Goal: Information Seeking & Learning: Learn about a topic

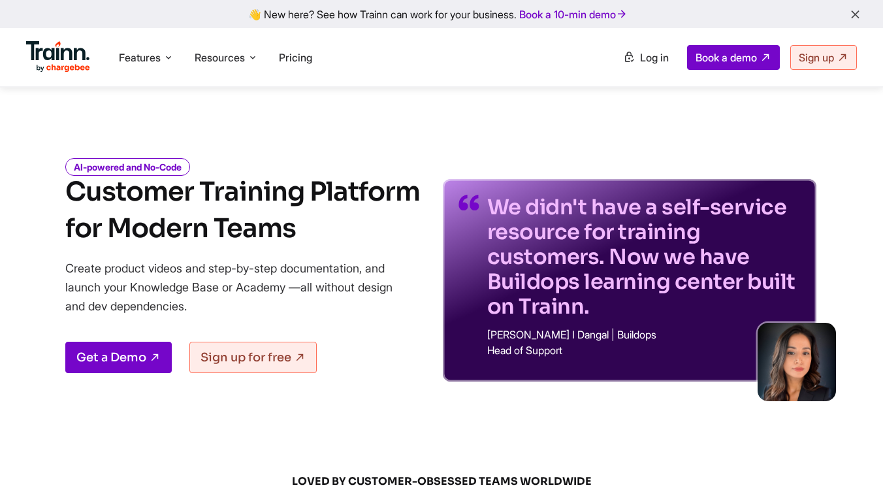
scroll to position [3901, 0]
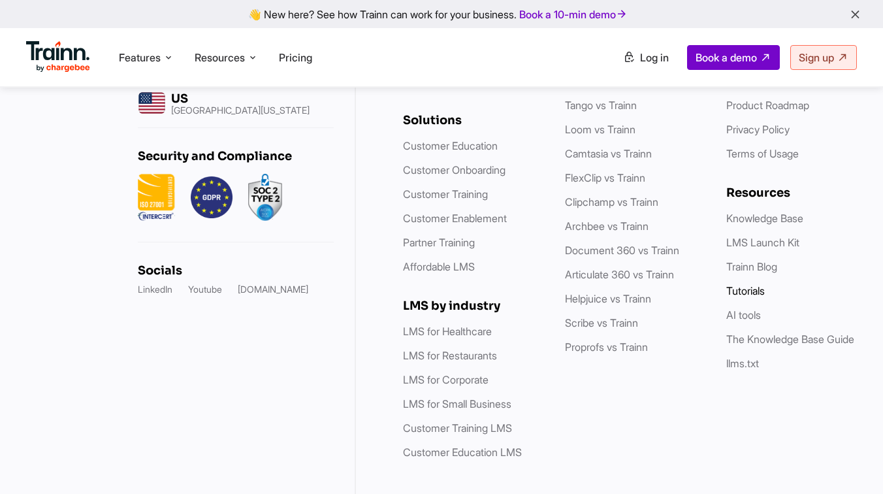
click at [745, 284] on link "Tutorials" at bounding box center [745, 290] width 39 height 13
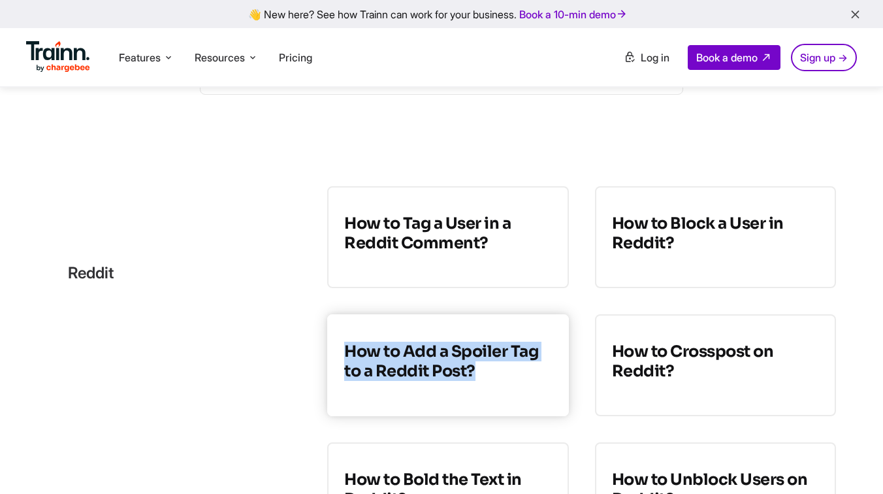
scroll to position [228, 0]
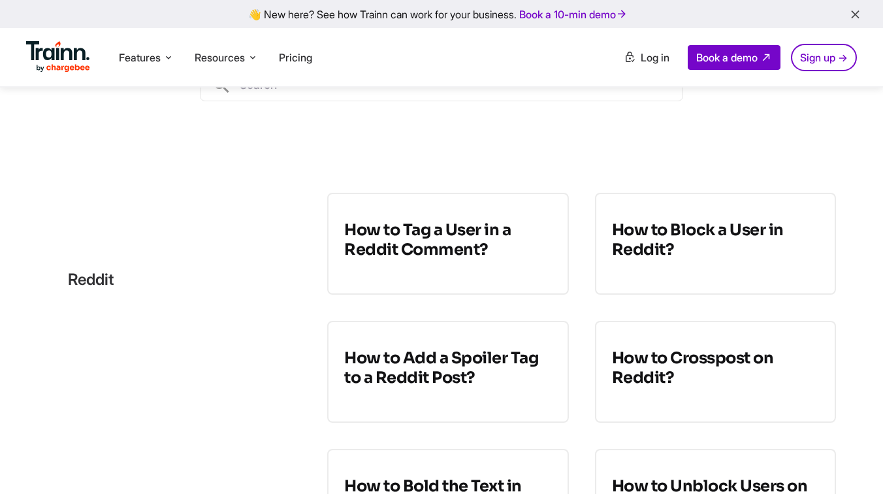
click at [594, 161] on div "Software Tutorials for Customer Service Teams Interactive guides to master your…" at bounding box center [441, 13] width 483 height 307
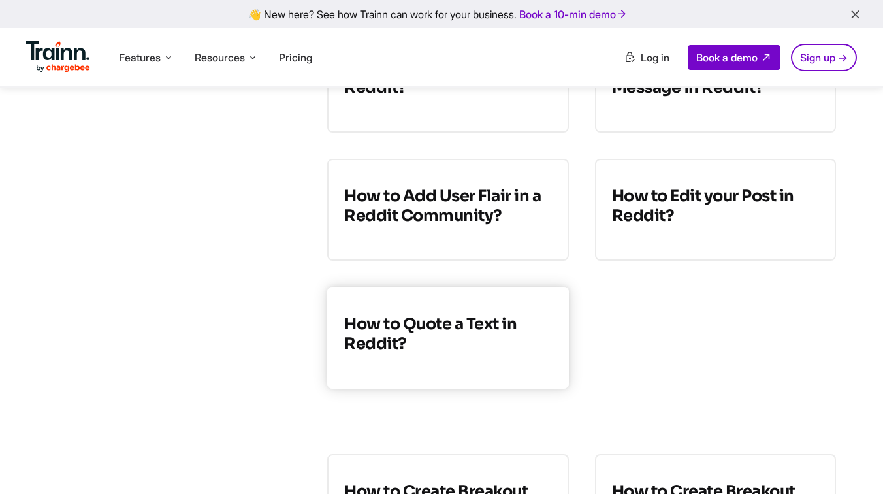
scroll to position [775, 0]
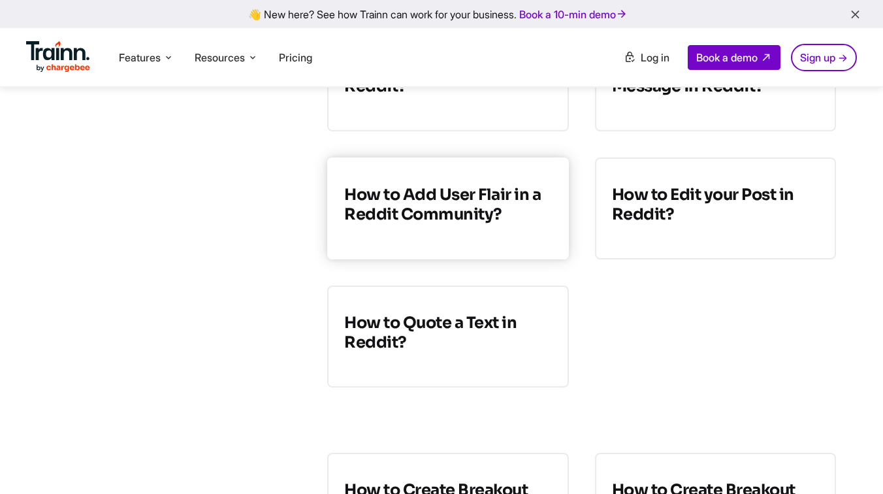
click at [385, 202] on h3 "How to Add User Flair in a Reddit Community?" at bounding box center [447, 204] width 207 height 39
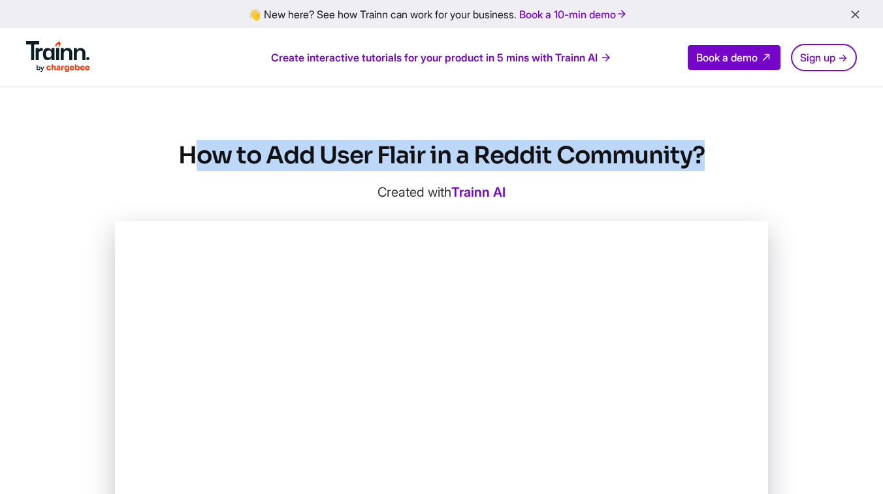
drag, startPoint x: 707, startPoint y: 159, endPoint x: 192, endPoint y: 158, distance: 514.7
click at [192, 158] on h1 "How to Add User Flair in a Reddit Community?" at bounding box center [441, 155] width 653 height 31
copy h1 "How to Add User Flair in a Reddit Community?"
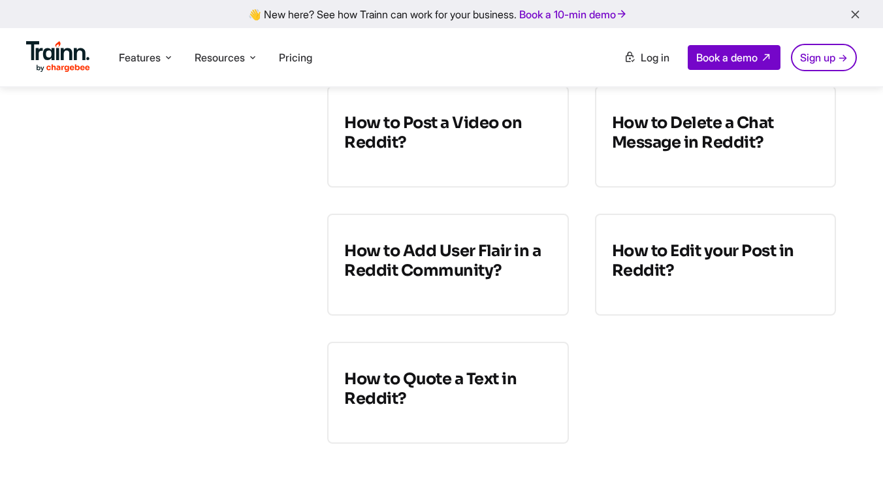
scroll to position [717, 0]
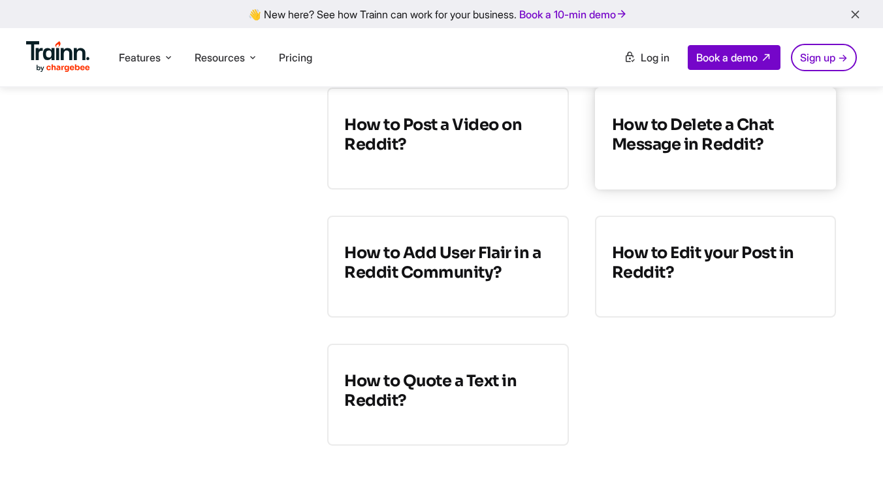
click at [673, 163] on link "How to Delete a Chat Message in Reddit?" at bounding box center [715, 139] width 241 height 102
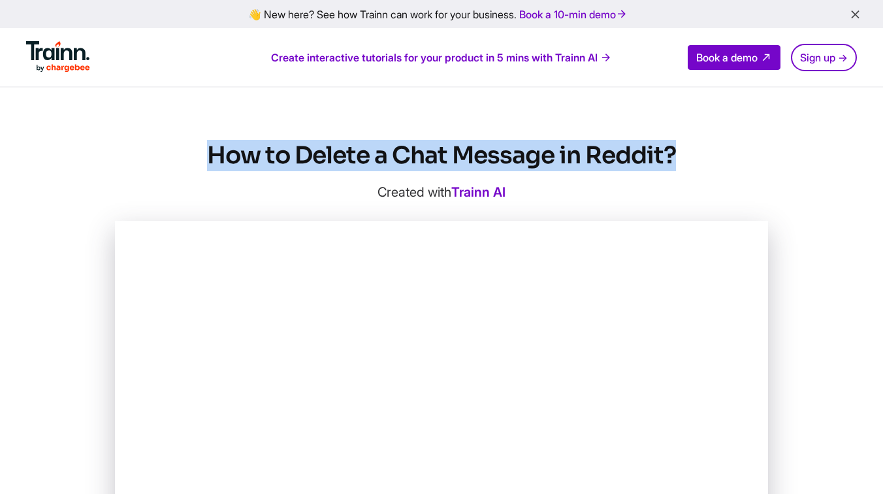
drag, startPoint x: 685, startPoint y: 156, endPoint x: 213, endPoint y: 151, distance: 471.7
click at [213, 151] on h1 "How to Delete a Chat Message in Reddit?" at bounding box center [441, 155] width 653 height 31
copy h1 "How to Delete a Chat Message in Reddit?"
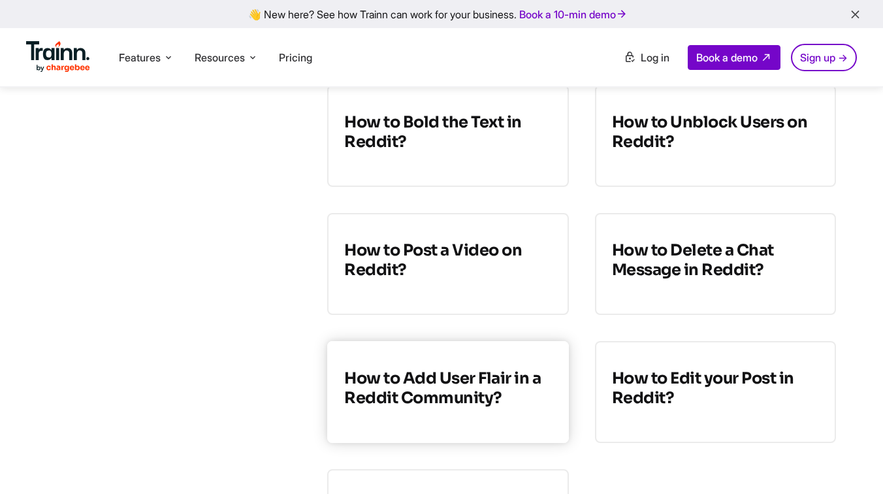
scroll to position [584, 0]
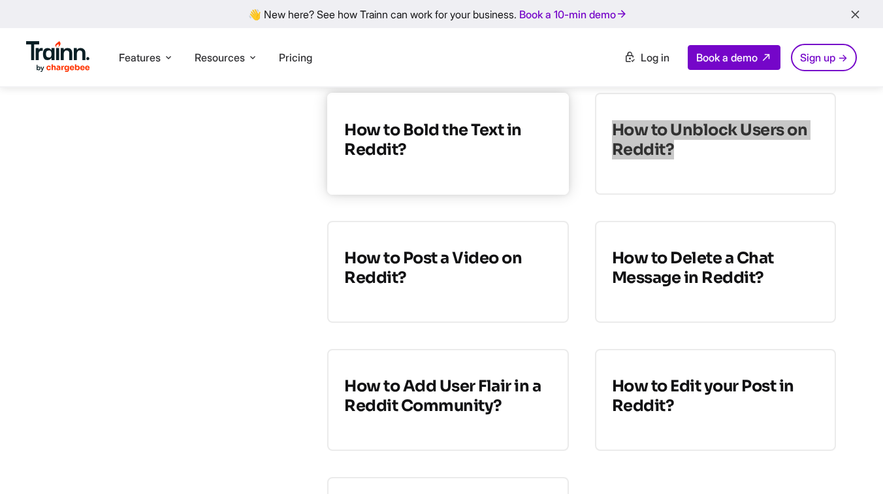
click at [432, 144] on h3 "How to Bold the Text in Reddit?" at bounding box center [447, 139] width 207 height 39
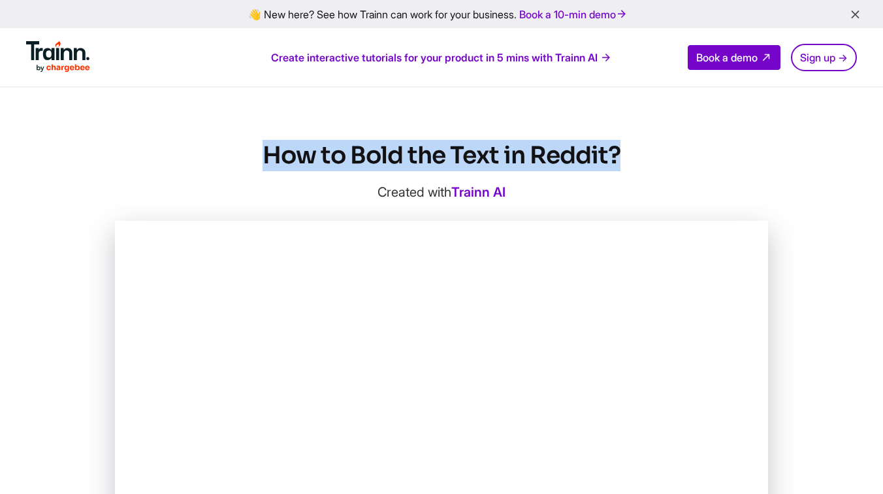
drag, startPoint x: 264, startPoint y: 158, endPoint x: 640, endPoint y: 159, distance: 376.3
click at [640, 159] on h1 "How to Bold the Text in Reddit?" at bounding box center [441, 155] width 653 height 31
copy h1 "How to Bold the Text in Reddit?"
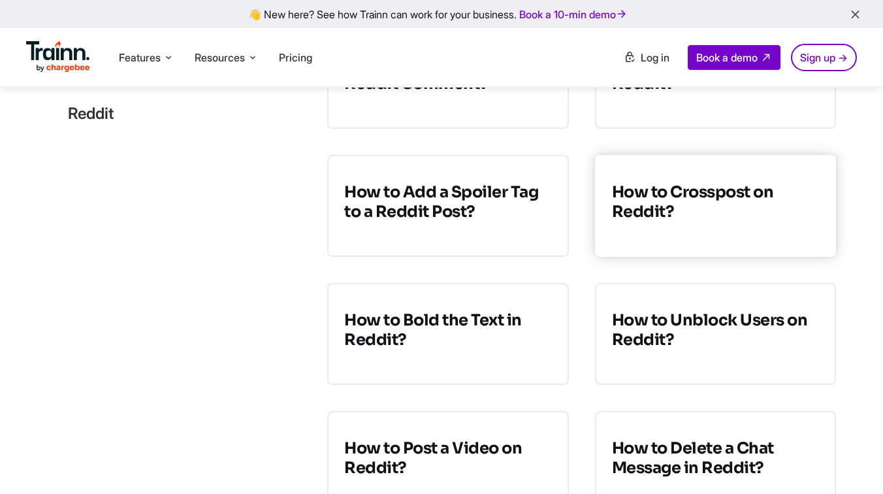
scroll to position [390, 0]
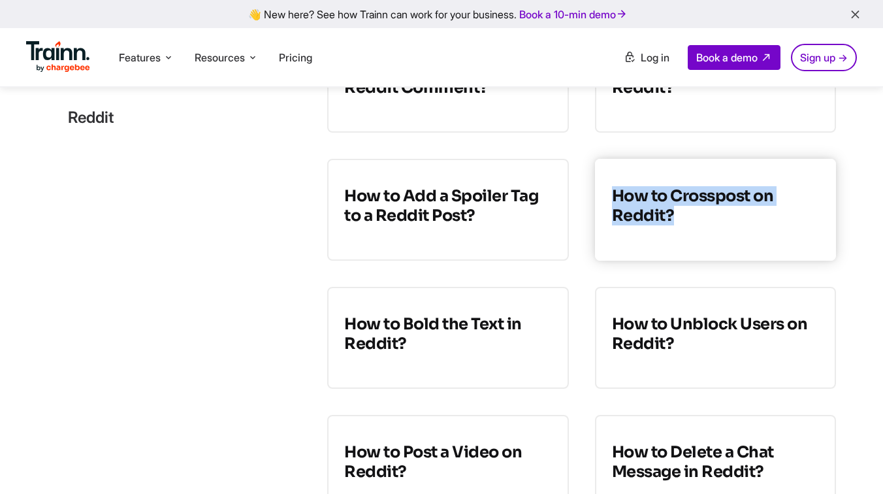
click at [659, 235] on link "How to Crosspost on Reddit?" at bounding box center [715, 210] width 241 height 102
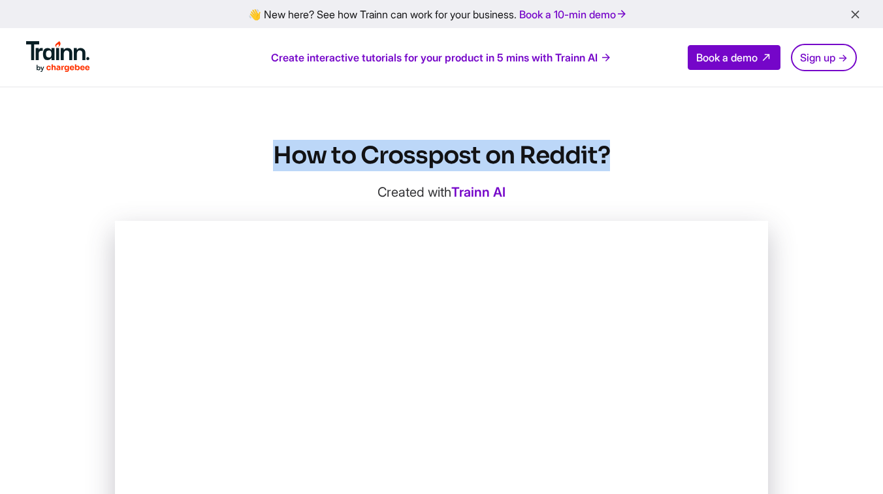
drag, startPoint x: 615, startPoint y: 155, endPoint x: 212, endPoint y: 155, distance: 403.0
click at [212, 155] on h1 "How to Crosspost on Reddit?" at bounding box center [441, 155] width 653 height 31
copy h1 "How to Crosspost on Reddit?"
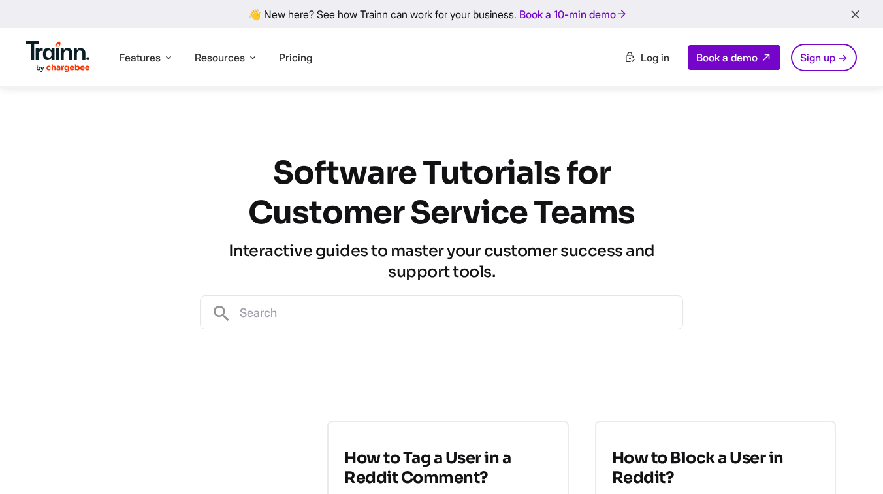
scroll to position [390, 0]
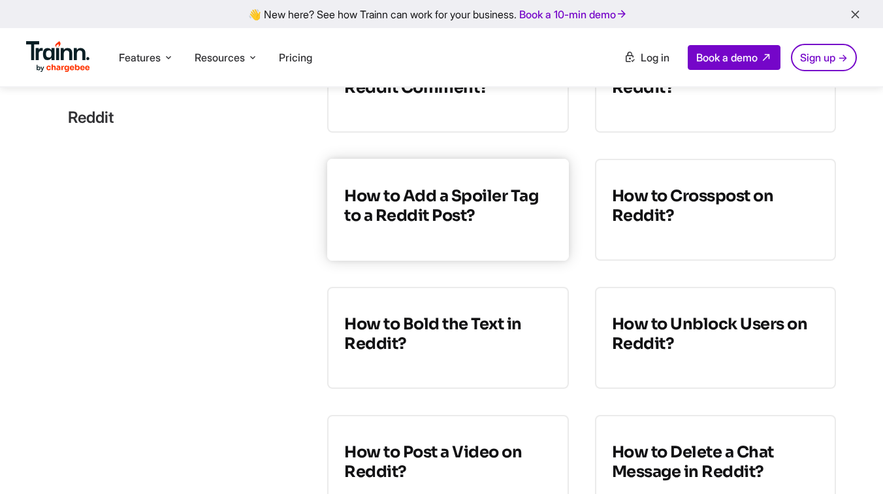
click at [404, 192] on h3 "How to Add a Spoiler Tag to a Reddit Post?" at bounding box center [447, 205] width 207 height 39
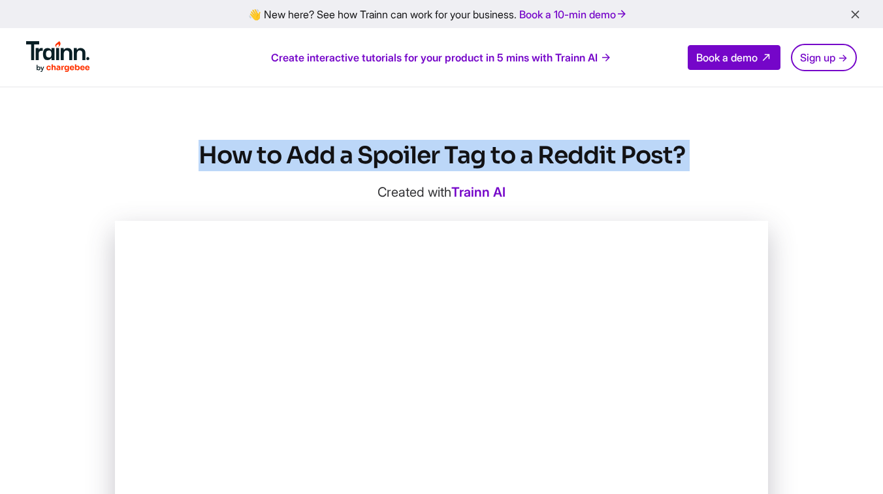
drag, startPoint x: 202, startPoint y: 155, endPoint x: 696, endPoint y: 181, distance: 494.5
copy div "How to Add a Spoiler Tag to a Reddit Post?"
click at [688, 144] on h1 "How to Add a Spoiler Tag to a Reddit Post?" at bounding box center [441, 155] width 653 height 31
drag, startPoint x: 688, startPoint y: 144, endPoint x: 210, endPoint y: 158, distance: 478.4
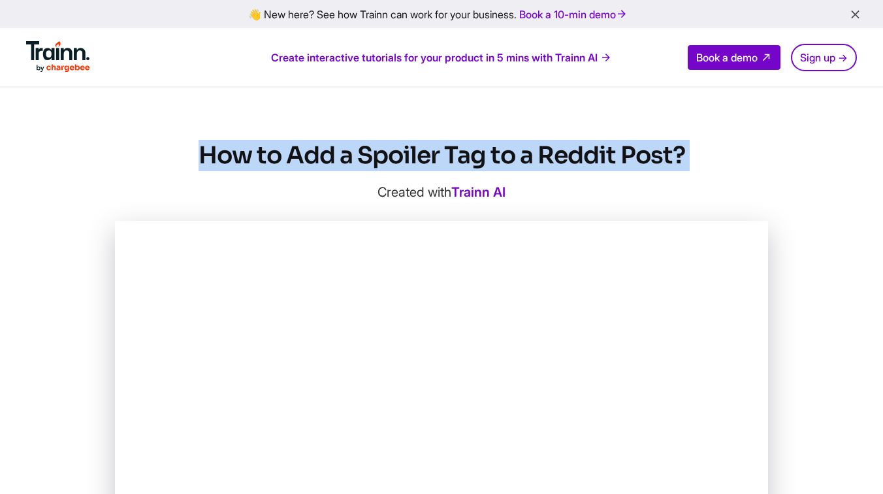
click at [210, 158] on h1 "How to Add a Spoiler Tag to a Reddit Post?" at bounding box center [441, 155] width 653 height 31
click at [135, 150] on h1 "How to Add a Spoiler Tag to a Reddit Post?" at bounding box center [441, 155] width 653 height 31
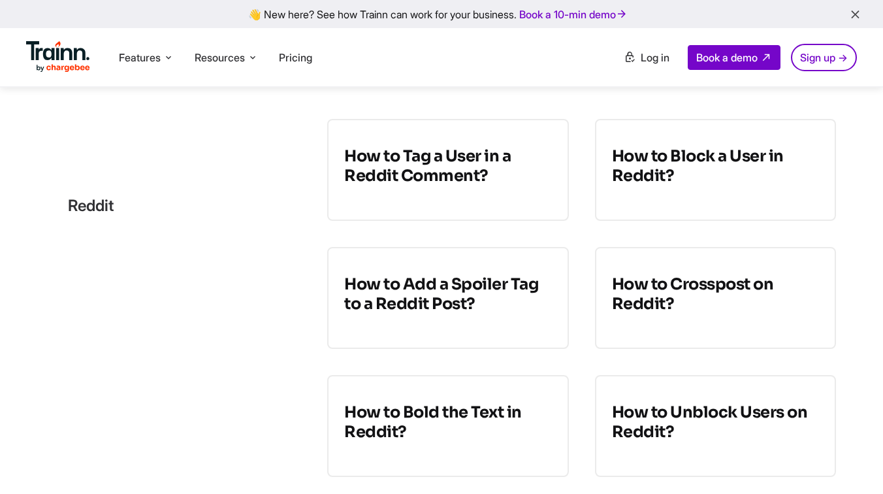
scroll to position [286, 0]
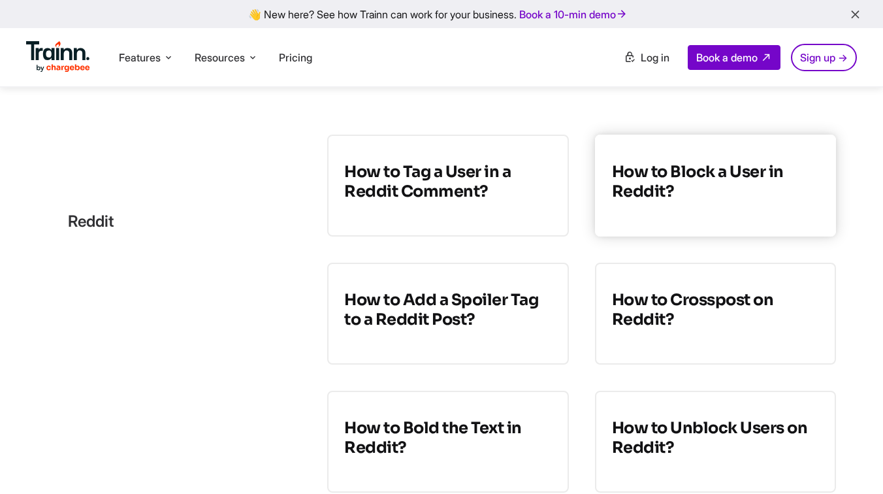
click at [690, 187] on h3 "How to Block a User in Reddit?" at bounding box center [715, 181] width 207 height 39
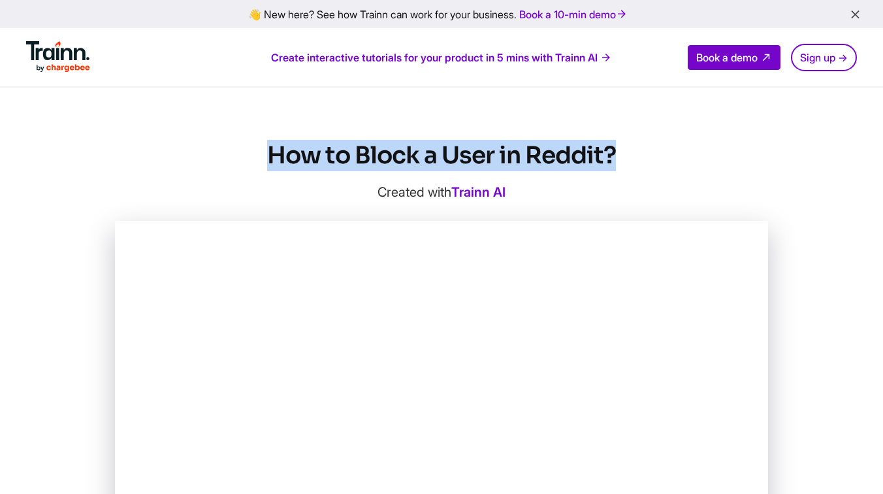
drag, startPoint x: 272, startPoint y: 156, endPoint x: 611, endPoint y: 166, distance: 339.8
click at [611, 166] on h1 "How to Block a User in Reddit?" at bounding box center [441, 155] width 653 height 31
copy h1 "How to Block a User in Reddit?"
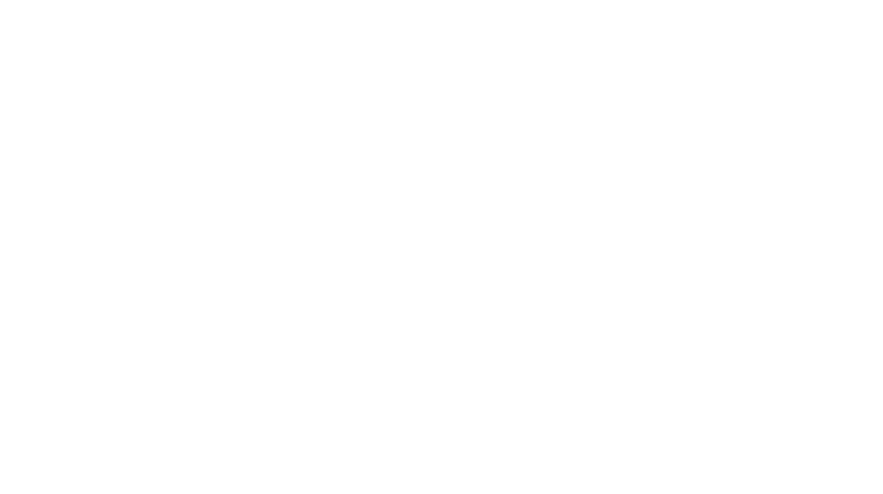
scroll to position [286, 0]
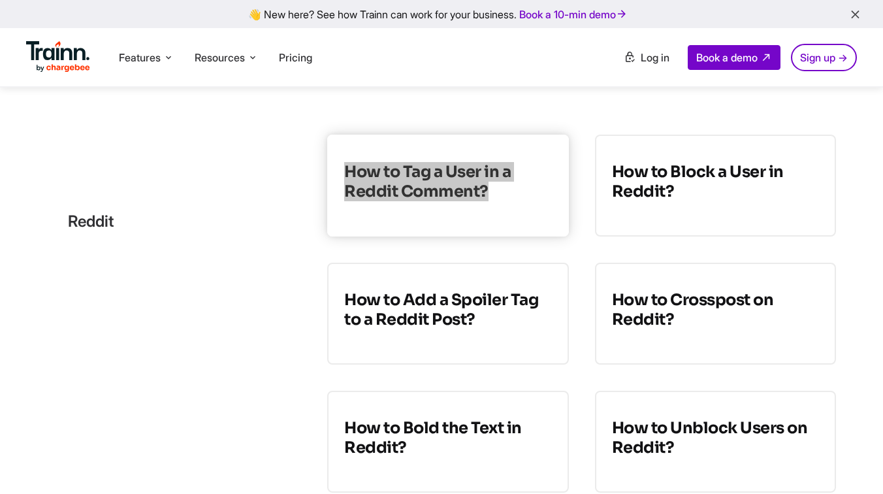
click at [419, 214] on link "How to Tag a User in a Reddit Comment?" at bounding box center [447, 186] width 241 height 102
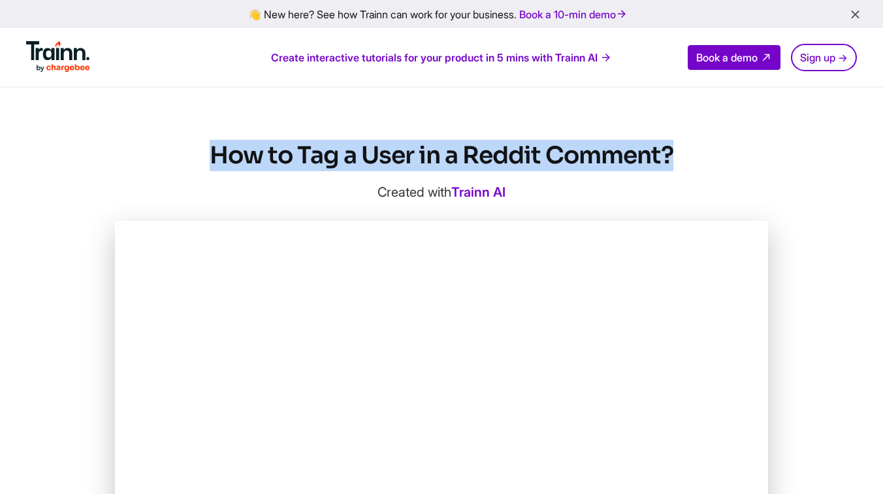
drag, startPoint x: 208, startPoint y: 150, endPoint x: 712, endPoint y: 157, distance: 504.3
click at [713, 158] on h1 "How to Tag a User in a Reddit Comment?" at bounding box center [441, 155] width 653 height 31
copy h1 "How to Tag a User in a Reddit Comment?"
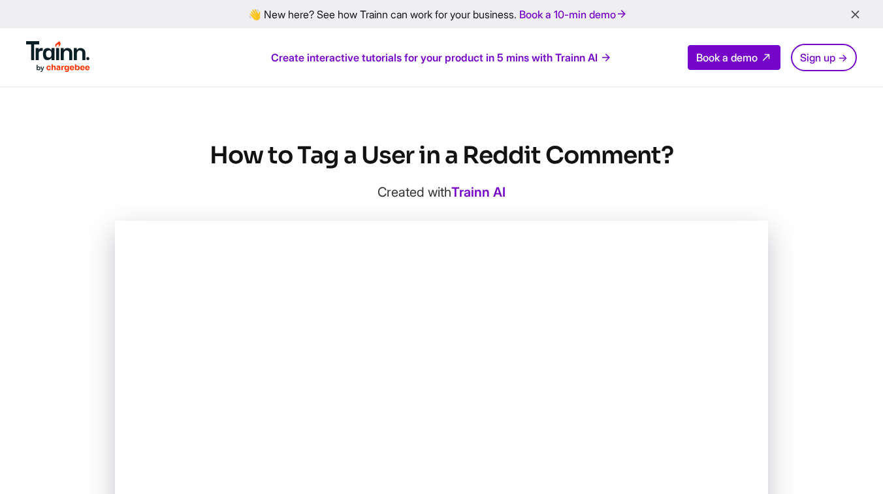
click at [634, 154] on h1 "How to Tag a User in a Reddit Comment?" at bounding box center [441, 155] width 653 height 31
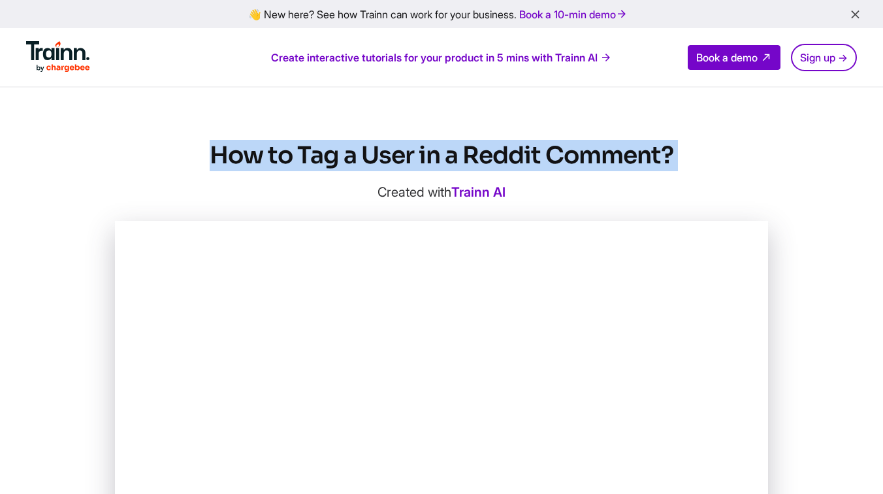
click at [634, 154] on h1 "How to Tag a User in a Reddit Comment?" at bounding box center [441, 155] width 653 height 31
click at [721, 157] on h1 "How to Tag a User in a Reddit Comment?" at bounding box center [441, 155] width 653 height 31
